Goal: Navigation & Orientation: Find specific page/section

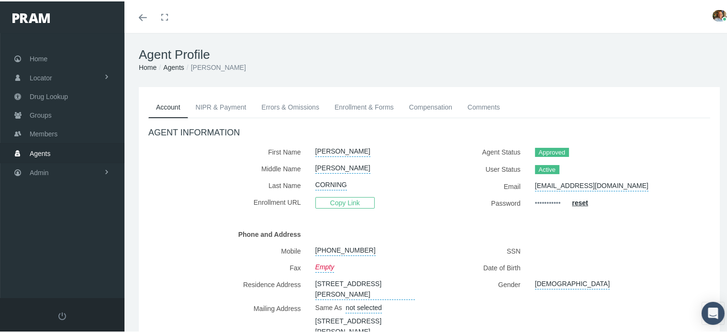
click at [228, 105] on link "NIPR & Payment" at bounding box center [221, 105] width 66 height 21
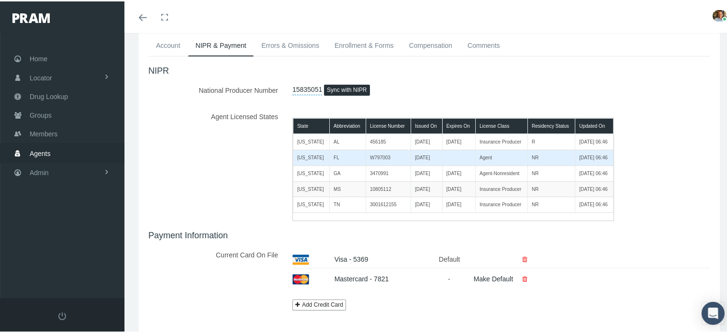
scroll to position [31, 0]
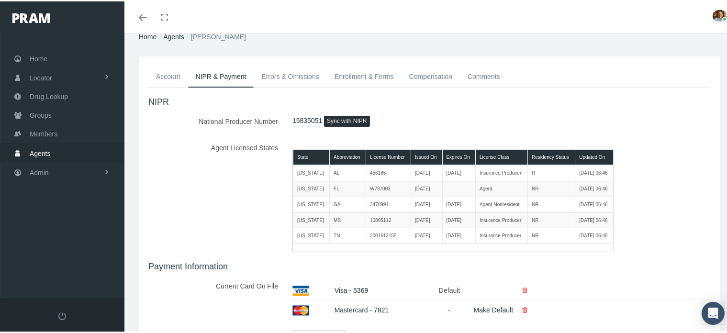
click at [303, 76] on link "Errors & Omissions" at bounding box center [290, 75] width 73 height 21
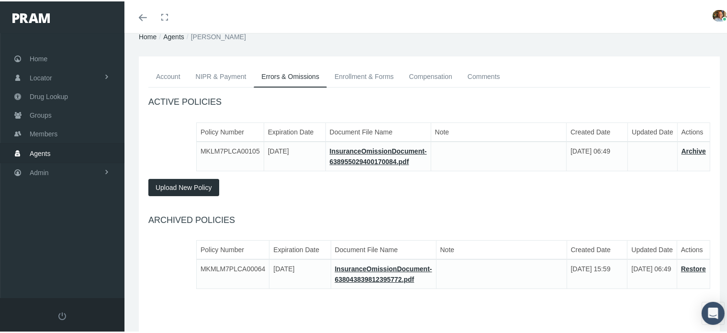
click at [368, 76] on link "Enrollment & Forms" at bounding box center [364, 75] width 75 height 21
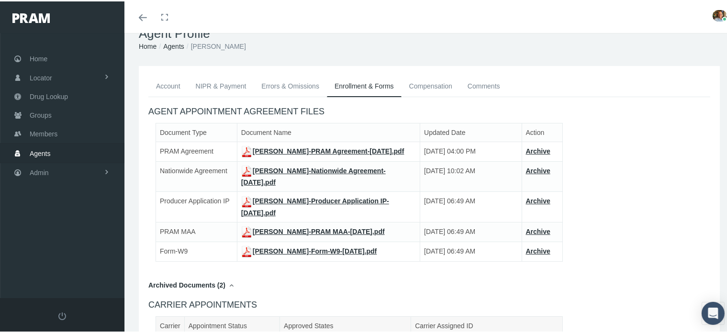
scroll to position [0, 0]
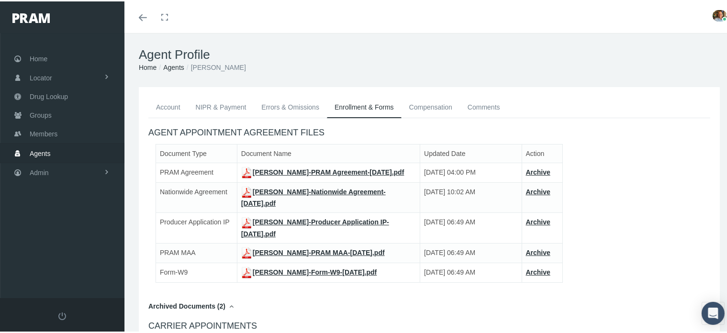
click at [470, 105] on link "Comments" at bounding box center [484, 105] width 48 height 21
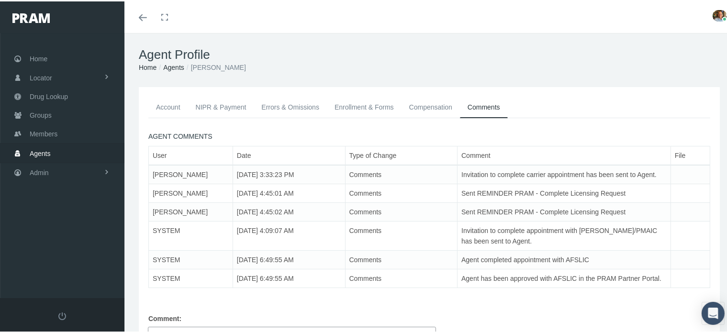
click at [161, 109] on link "Account" at bounding box center [168, 105] width 40 height 21
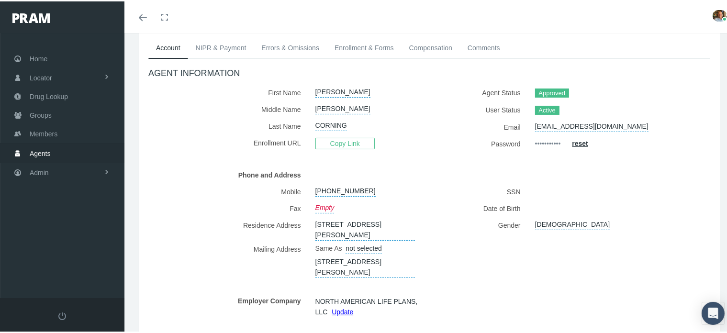
scroll to position [52, 0]
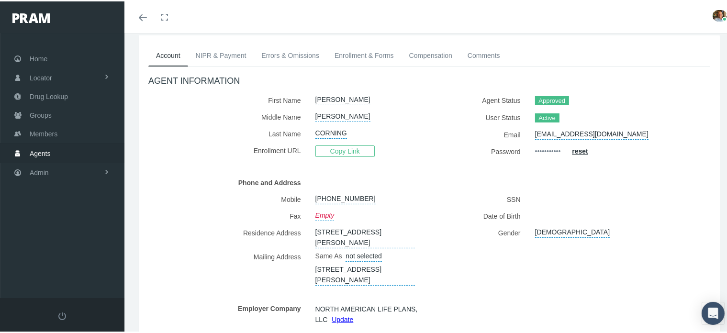
click at [480, 48] on link "Comments" at bounding box center [484, 54] width 48 height 21
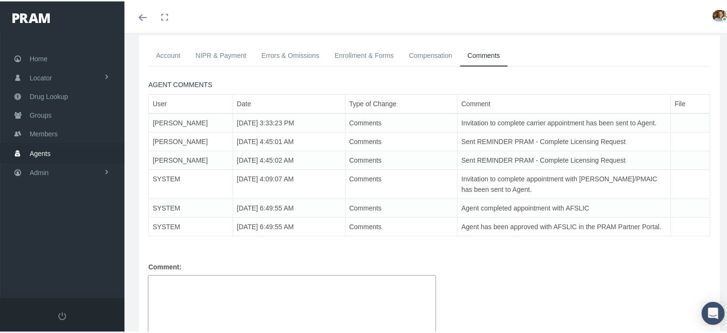
click at [180, 52] on link "Account" at bounding box center [168, 54] width 40 height 21
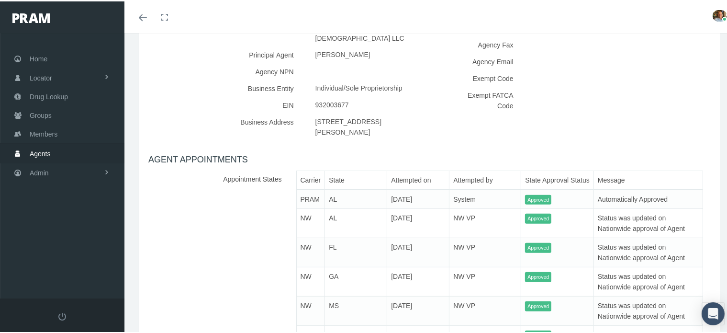
scroll to position [530, 0]
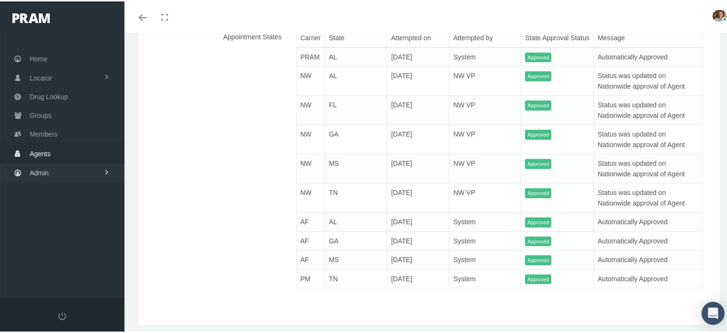
click at [72, 168] on link "Admin" at bounding box center [62, 171] width 124 height 19
